Goal: Task Accomplishment & Management: Manage account settings

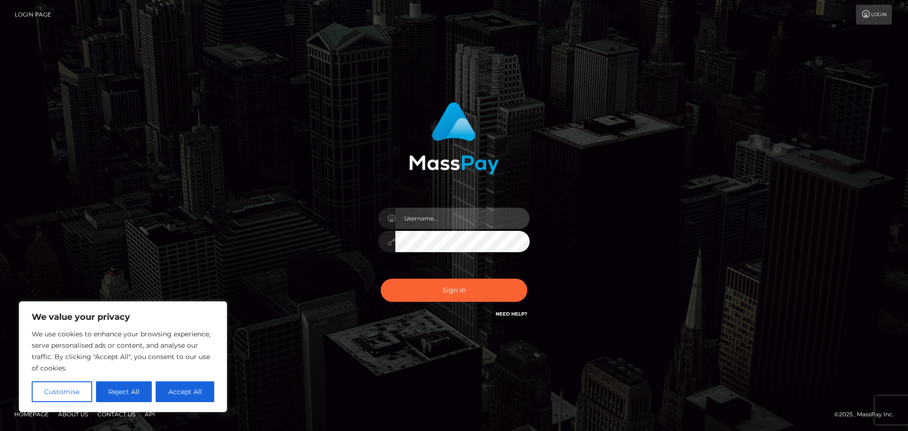
click at [465, 218] on input "text" at bounding box center [462, 218] width 134 height 21
type input "[EMAIL_ADDRESS][DOMAIN_NAME]"
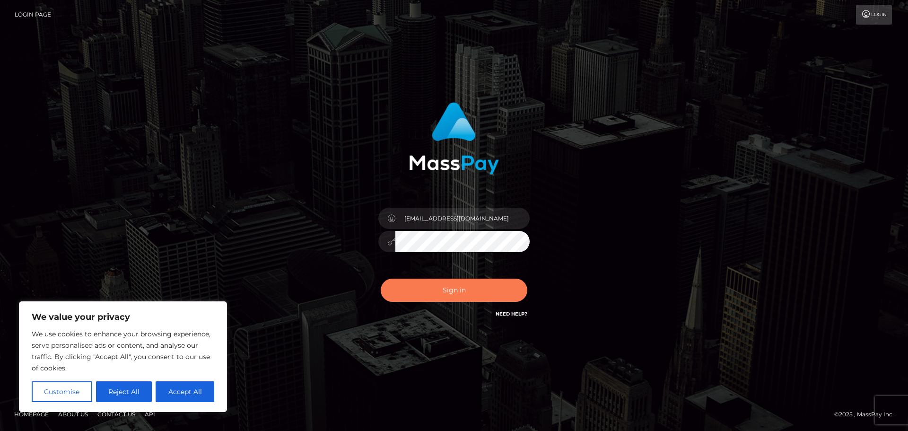
click at [447, 301] on button "Sign in" at bounding box center [454, 290] width 147 height 23
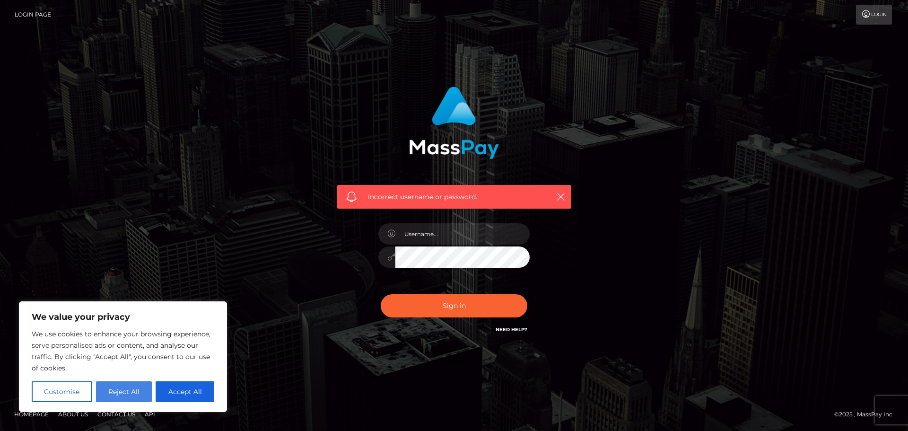
click at [133, 395] on button "Reject All" at bounding box center [124, 391] width 56 height 21
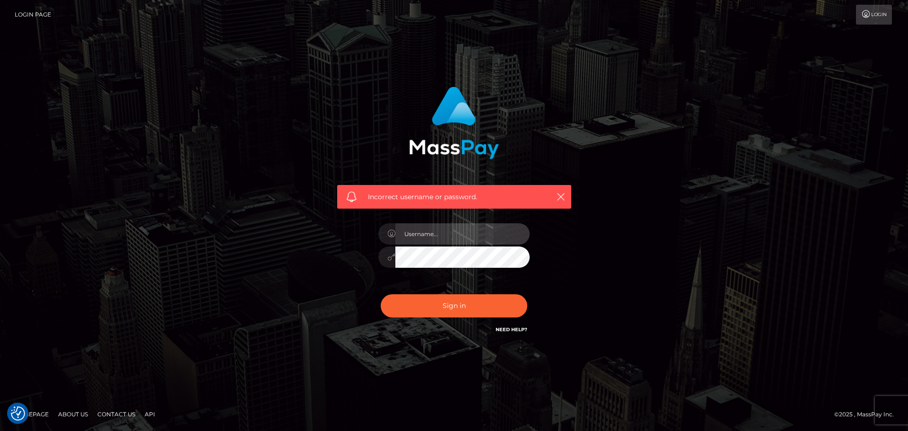
click at [453, 236] on input "text" at bounding box center [462, 233] width 134 height 21
type input "adreena@adreenaangela.com"
click at [363, 261] on div "Incorrect username or password. adreena@adreenaangela.com" at bounding box center [454, 210] width 248 height 262
click at [324, 288] on div "Incorrect username or password. adreena@adreenaangela.com" at bounding box center [454, 215] width 262 height 272
click at [512, 331] on link "Need Help?" at bounding box center [512, 329] width 32 height 6
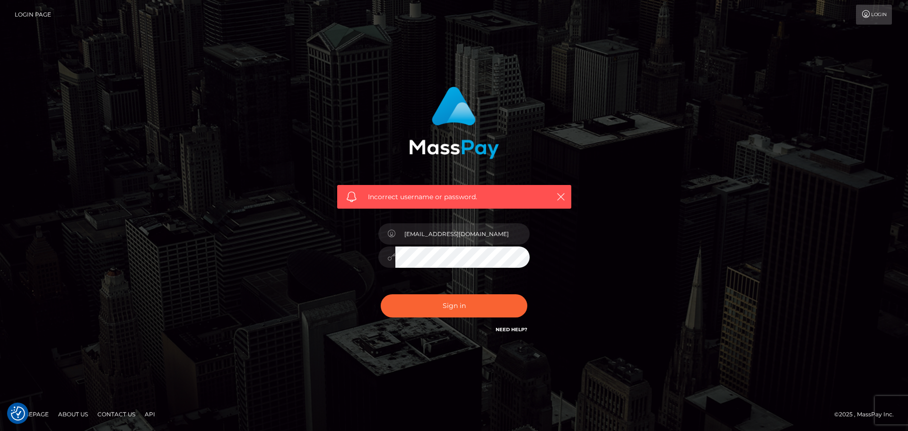
click at [359, 267] on div "Incorrect username or password. adreena@adreenaangela.com" at bounding box center [454, 210] width 248 height 262
click at [381, 294] on button "Sign in" at bounding box center [454, 305] width 147 height 23
click at [504, 327] on link "Need Help?" at bounding box center [512, 329] width 32 height 6
click at [519, 330] on link "Need Help?" at bounding box center [512, 329] width 32 height 6
click at [115, 415] on link "Contact Us" at bounding box center [116, 414] width 45 height 15
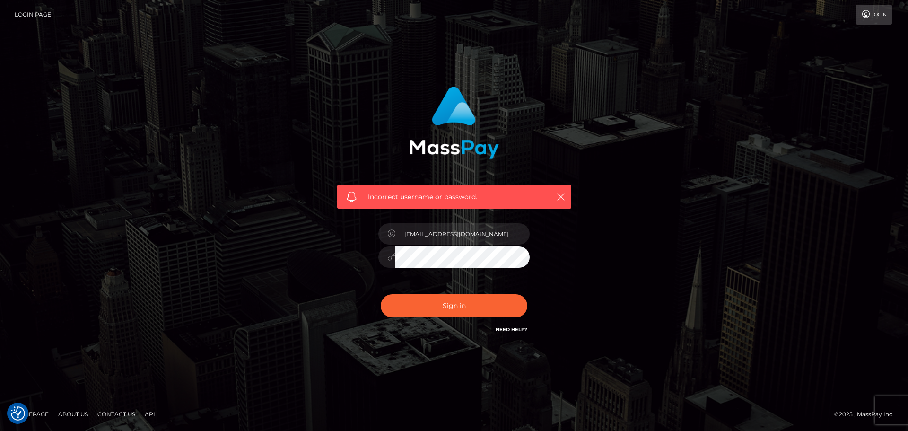
click at [509, 329] on link "Need Help?" at bounding box center [512, 329] width 32 height 6
click at [359, 260] on div "Incorrect username or password. adreena@adreenaangela.com" at bounding box center [454, 210] width 248 height 262
click at [381, 294] on button "Sign in" at bounding box center [454, 305] width 147 height 23
click at [476, 227] on input "text" at bounding box center [462, 233] width 134 height 21
type input "adreena@adreenaangela.com"
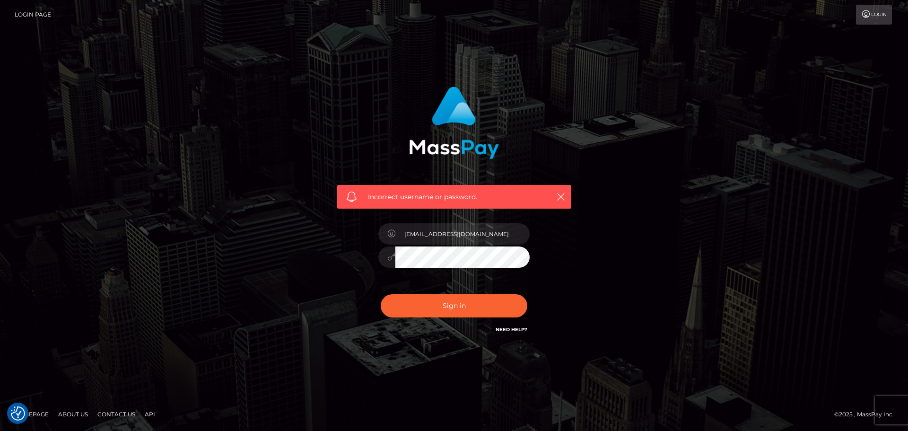
click at [382, 254] on div at bounding box center [453, 255] width 151 height 18
click at [381, 294] on button "Sign in" at bounding box center [454, 305] width 147 height 23
click at [440, 232] on input "text" at bounding box center [462, 233] width 134 height 21
type input "[EMAIL_ADDRESS][DOMAIN_NAME]"
click at [390, 261] on div at bounding box center [453, 255] width 151 height 18
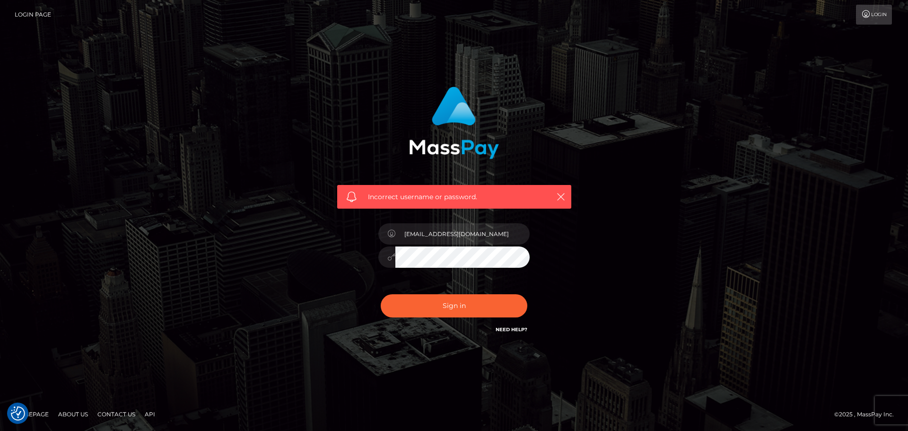
click at [381, 294] on button "Sign in" at bounding box center [454, 305] width 147 height 23
click at [866, 17] on icon at bounding box center [866, 14] width 10 height 8
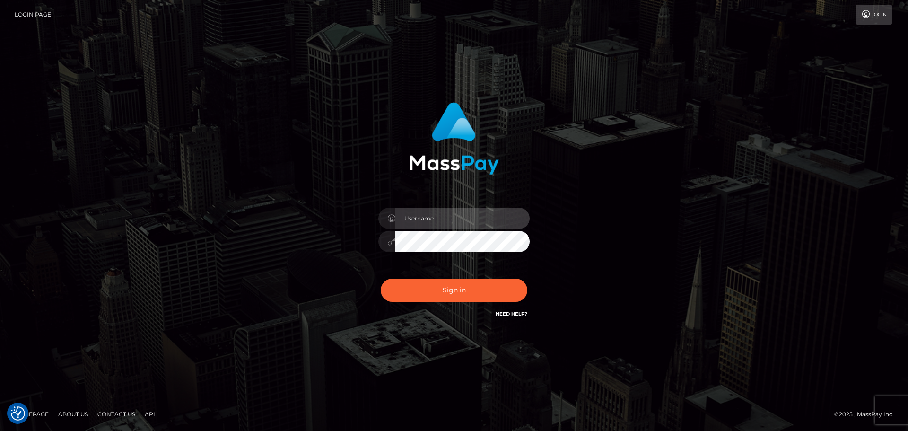
click at [467, 216] on input "text" at bounding box center [462, 218] width 134 height 21
type input "[EMAIL_ADDRESS][DOMAIN_NAME]"
click at [501, 215] on input "adreena@adreenaangela.com" at bounding box center [462, 218] width 134 height 21
click at [363, 243] on div "adreena@adreenaangela.com" at bounding box center [454, 210] width 248 height 231
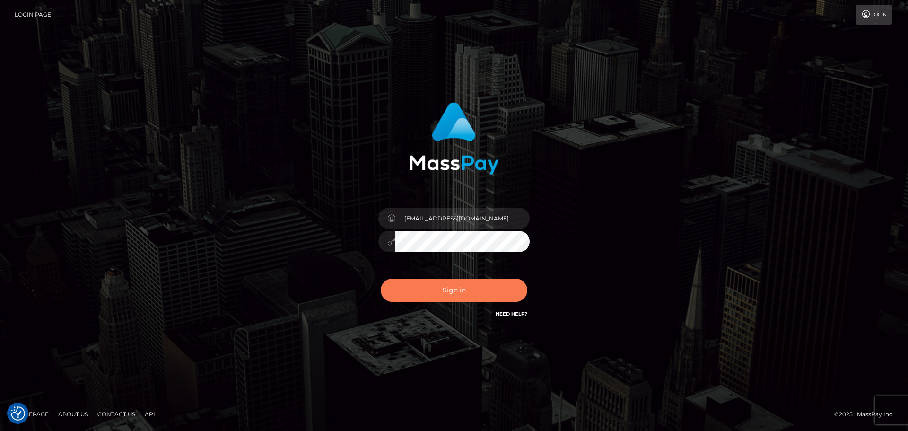
click at [440, 279] on button "Sign in" at bounding box center [454, 290] width 147 height 23
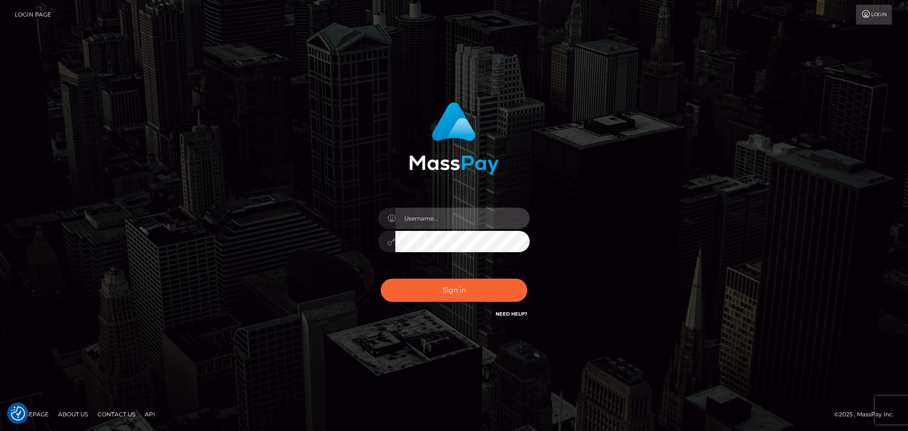
click at [464, 213] on input "text" at bounding box center [462, 218] width 134 height 21
type input "adreena@adreenaangela.com"
click at [384, 232] on div at bounding box center [453, 240] width 151 height 18
click at [381, 279] on button "Sign in" at bounding box center [454, 290] width 147 height 23
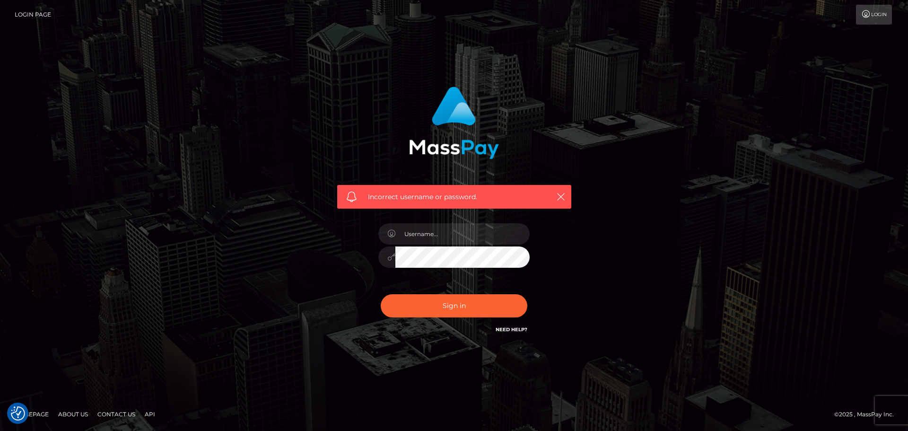
click at [514, 329] on link "Need Help?" at bounding box center [512, 329] width 32 height 6
click at [521, 329] on link "Need Help?" at bounding box center [512, 329] width 32 height 6
click at [718, 1] on nav "Login Page Login" at bounding box center [454, 14] width 908 height 29
